Goal: Task Accomplishment & Management: Complete application form

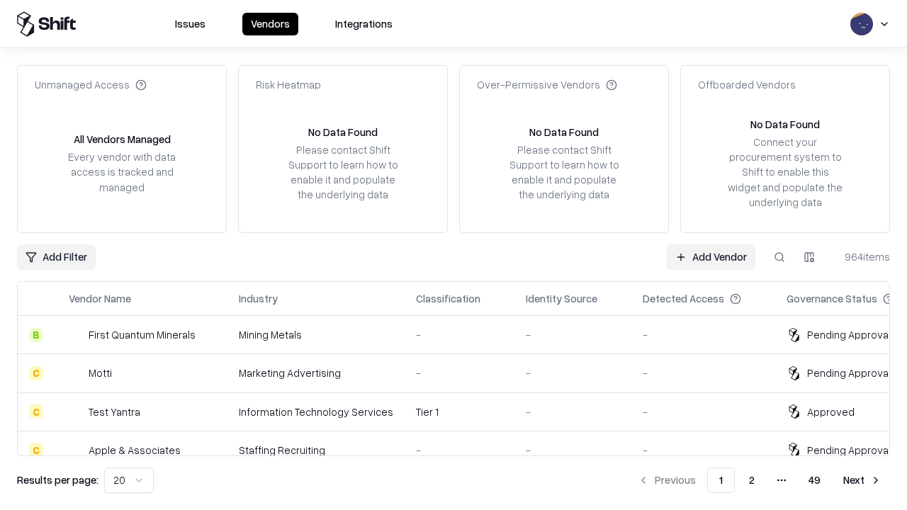
click at [711, 257] on link "Add Vendor" at bounding box center [711, 258] width 89 height 26
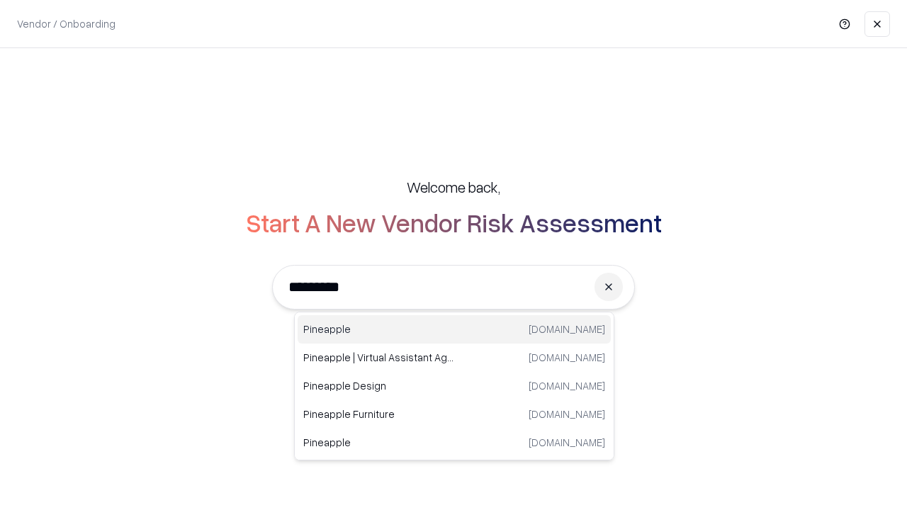
click at [454, 330] on div "Pineapple [DOMAIN_NAME]" at bounding box center [454, 329] width 313 height 28
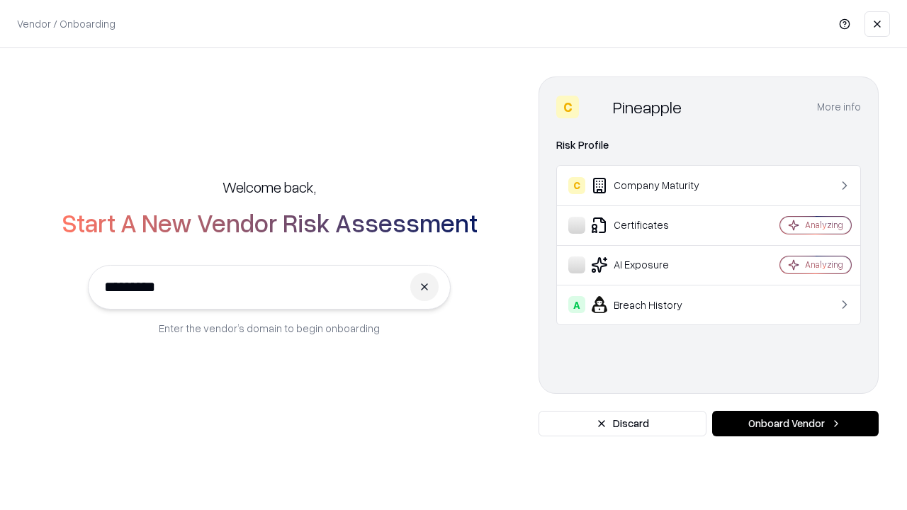
type input "*********"
click at [795, 424] on button "Onboard Vendor" at bounding box center [795, 424] width 167 height 26
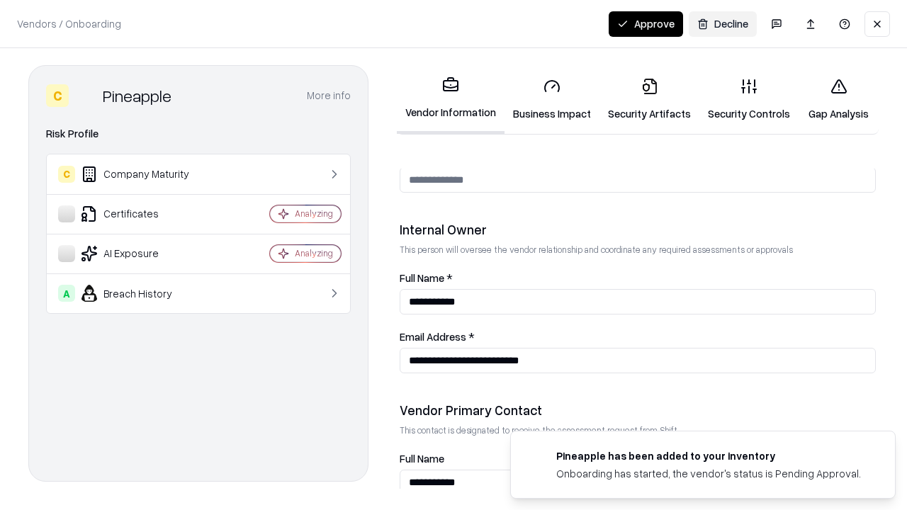
scroll to position [734, 0]
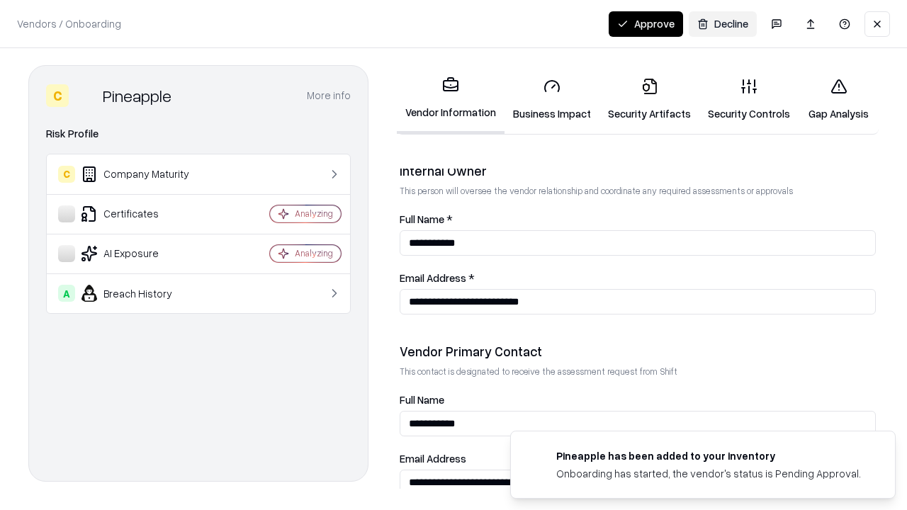
click at [552, 99] on link "Business Impact" at bounding box center [552, 100] width 95 height 66
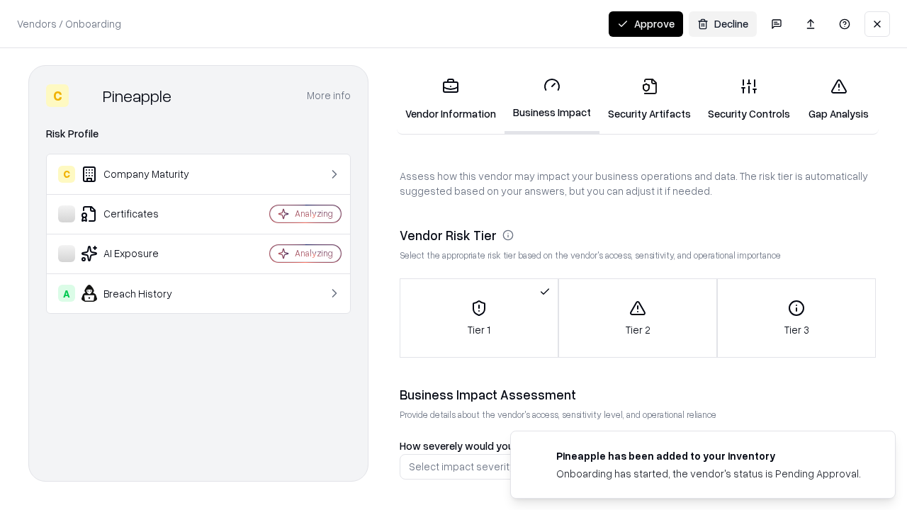
click at [649, 99] on link "Security Artifacts" at bounding box center [650, 100] width 100 height 66
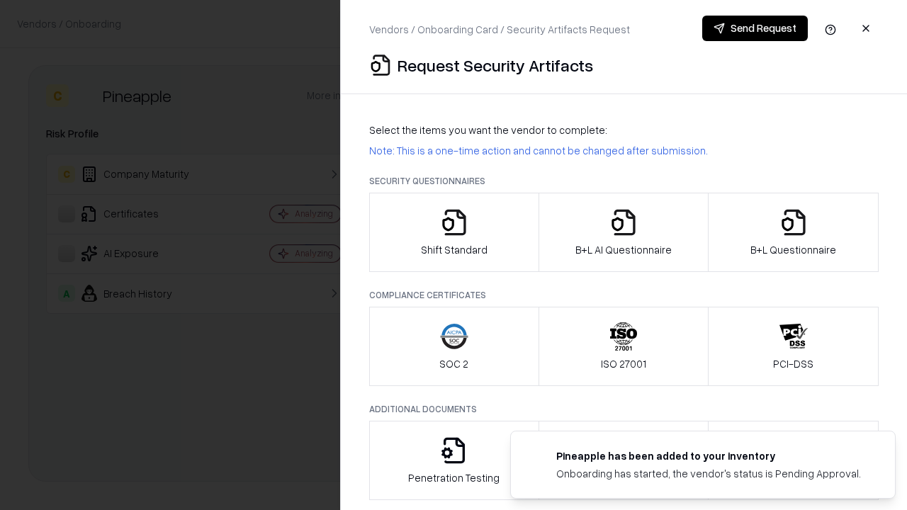
click at [454, 233] on icon "button" at bounding box center [454, 222] width 28 height 28
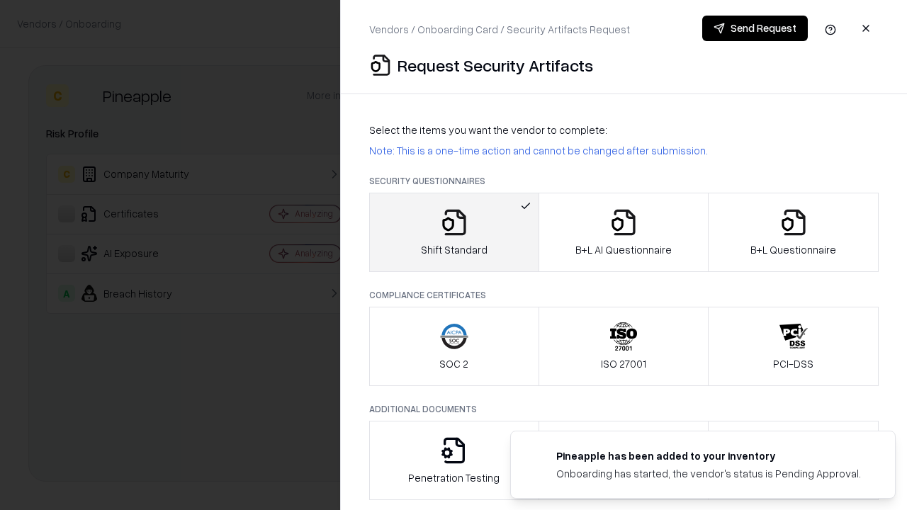
click at [755, 28] on button "Send Request" at bounding box center [755, 29] width 106 height 26
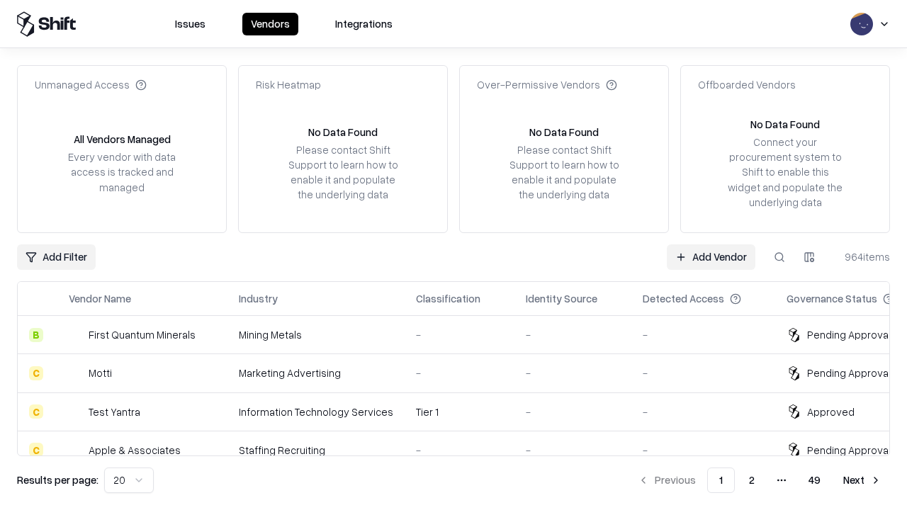
click at [780, 257] on button at bounding box center [780, 258] width 26 height 26
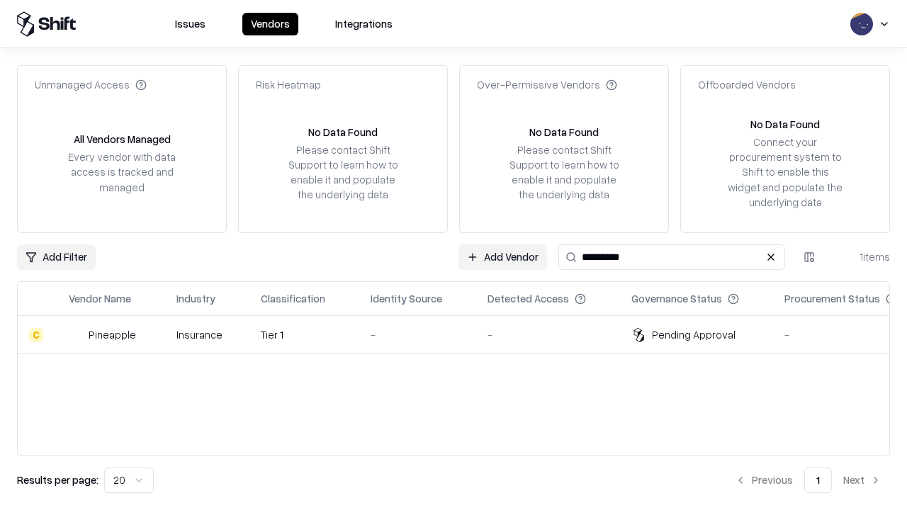
type input "*********"
click at [462, 335] on div "-" at bounding box center [418, 334] width 94 height 15
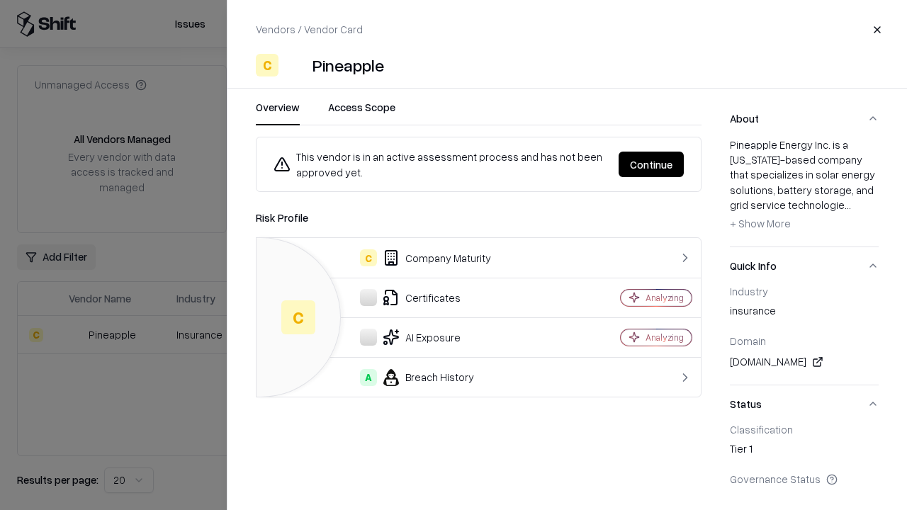
click at [651, 164] on button "Continue" at bounding box center [651, 165] width 65 height 26
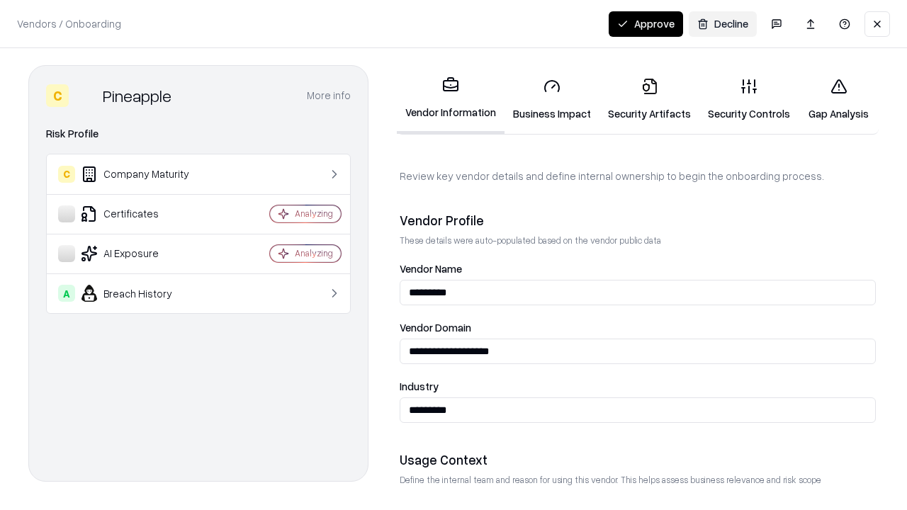
click at [649, 99] on link "Security Artifacts" at bounding box center [650, 100] width 100 height 66
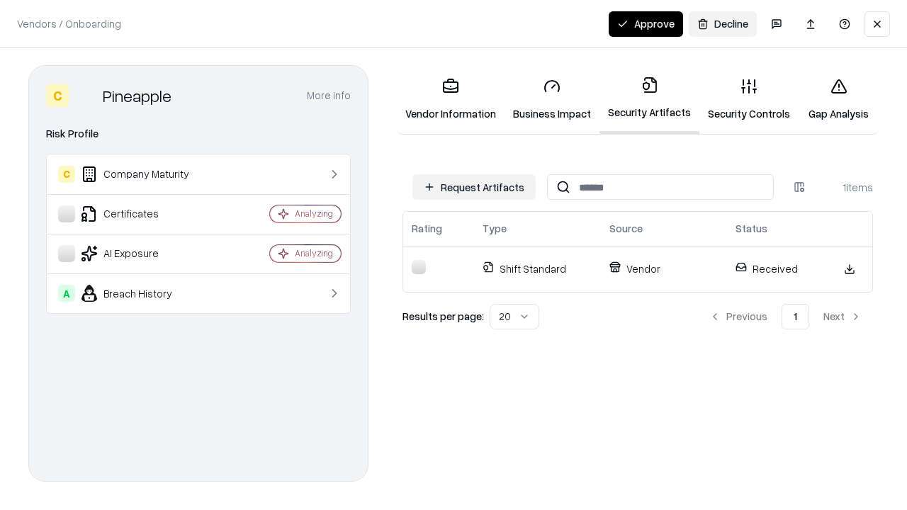
click at [646, 23] on button "Approve" at bounding box center [646, 24] width 74 height 26
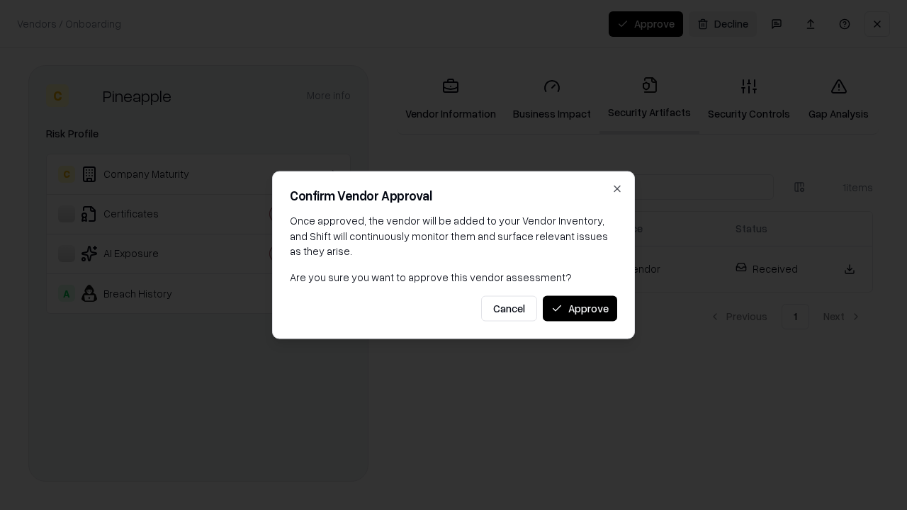
click at [580, 308] on button "Approve" at bounding box center [580, 309] width 74 height 26
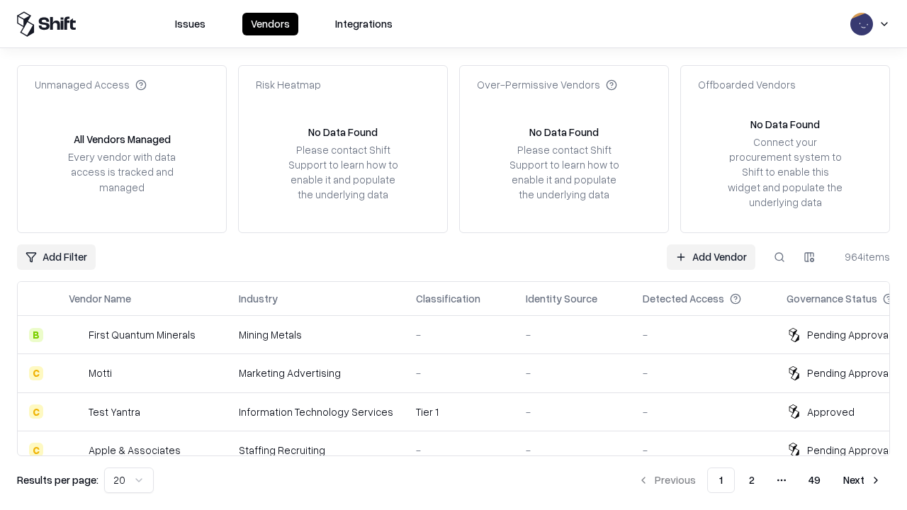
type input "*********"
click at [711, 257] on link "Add Vendor" at bounding box center [711, 258] width 89 height 26
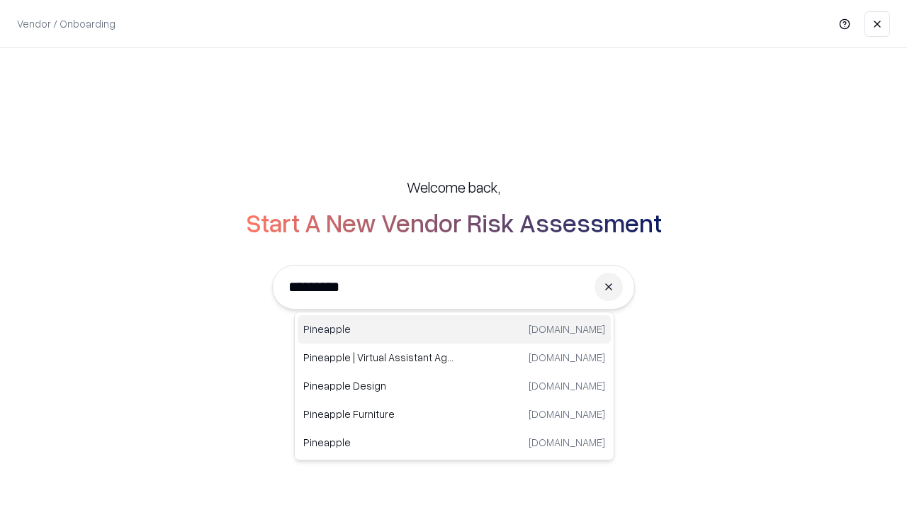
click at [454, 330] on div "Pineapple [DOMAIN_NAME]" at bounding box center [454, 329] width 313 height 28
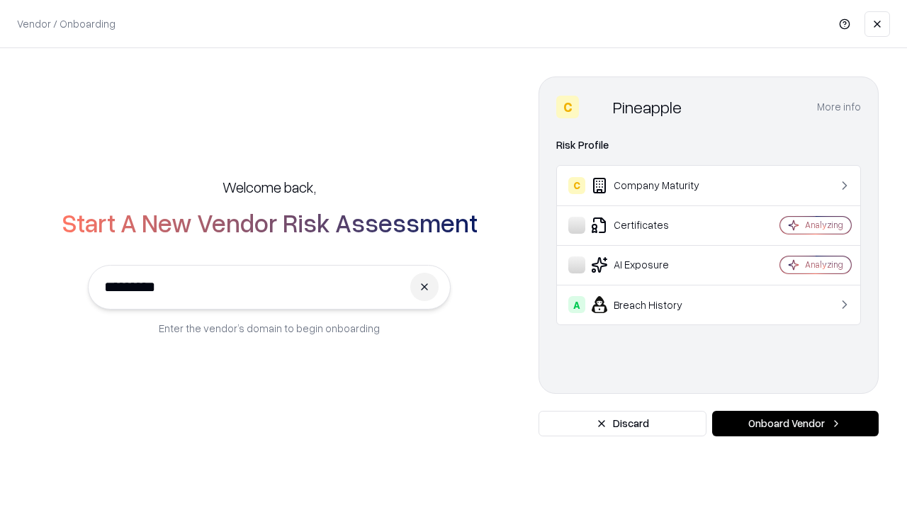
type input "*********"
click at [795, 424] on button "Onboard Vendor" at bounding box center [795, 424] width 167 height 26
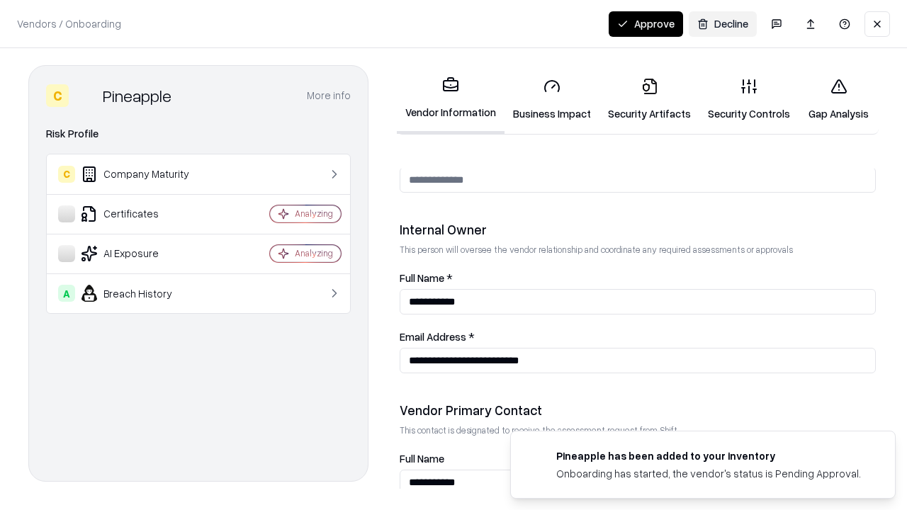
scroll to position [734, 0]
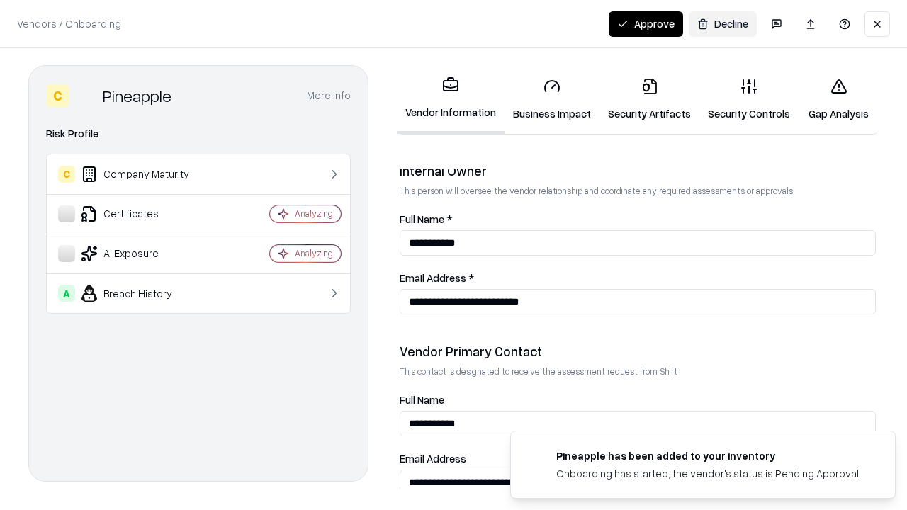
click at [646, 23] on button "Approve" at bounding box center [646, 24] width 74 height 26
